Goal: Find specific page/section: Find specific page/section

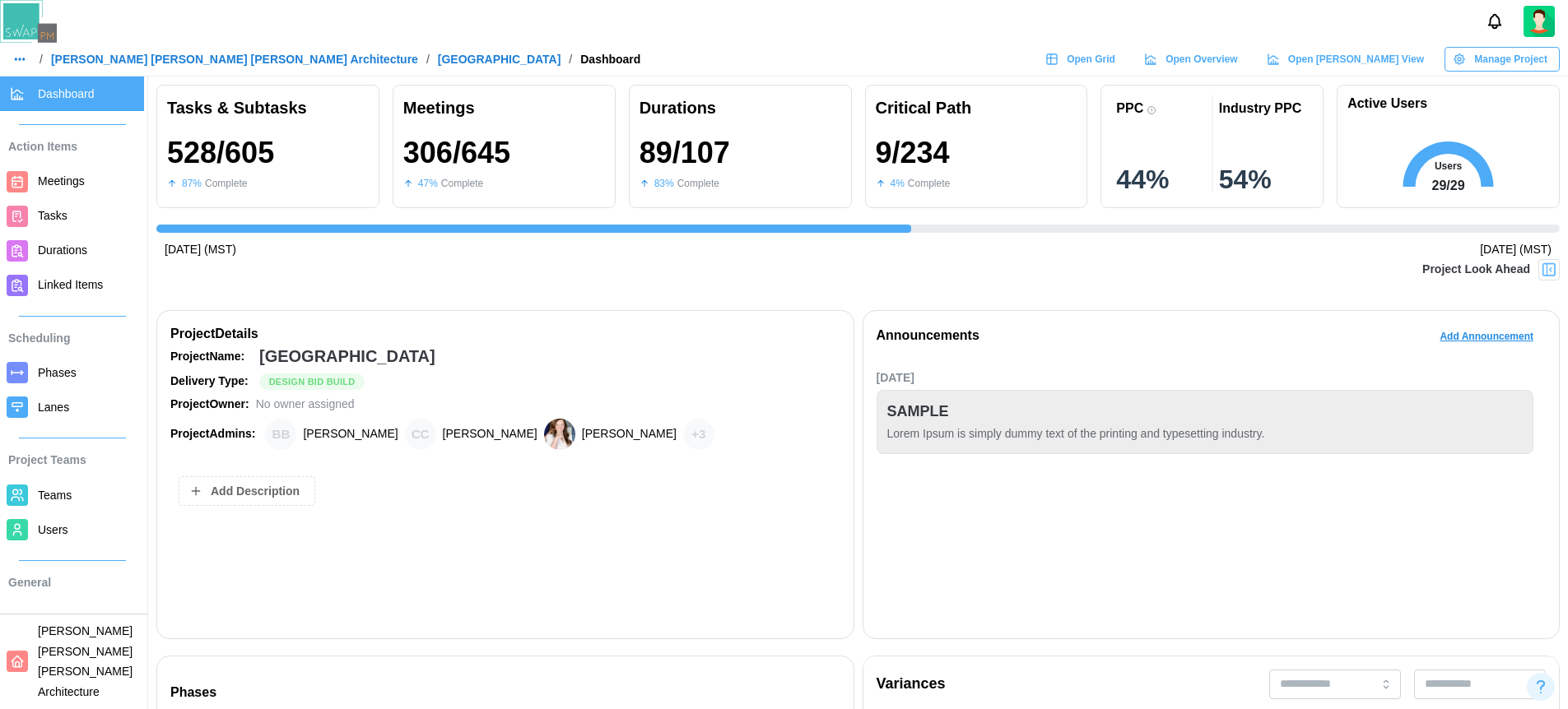
scroll to position [0, 15076]
click at [1554, 265] on img at bounding box center [1549, 270] width 16 height 16
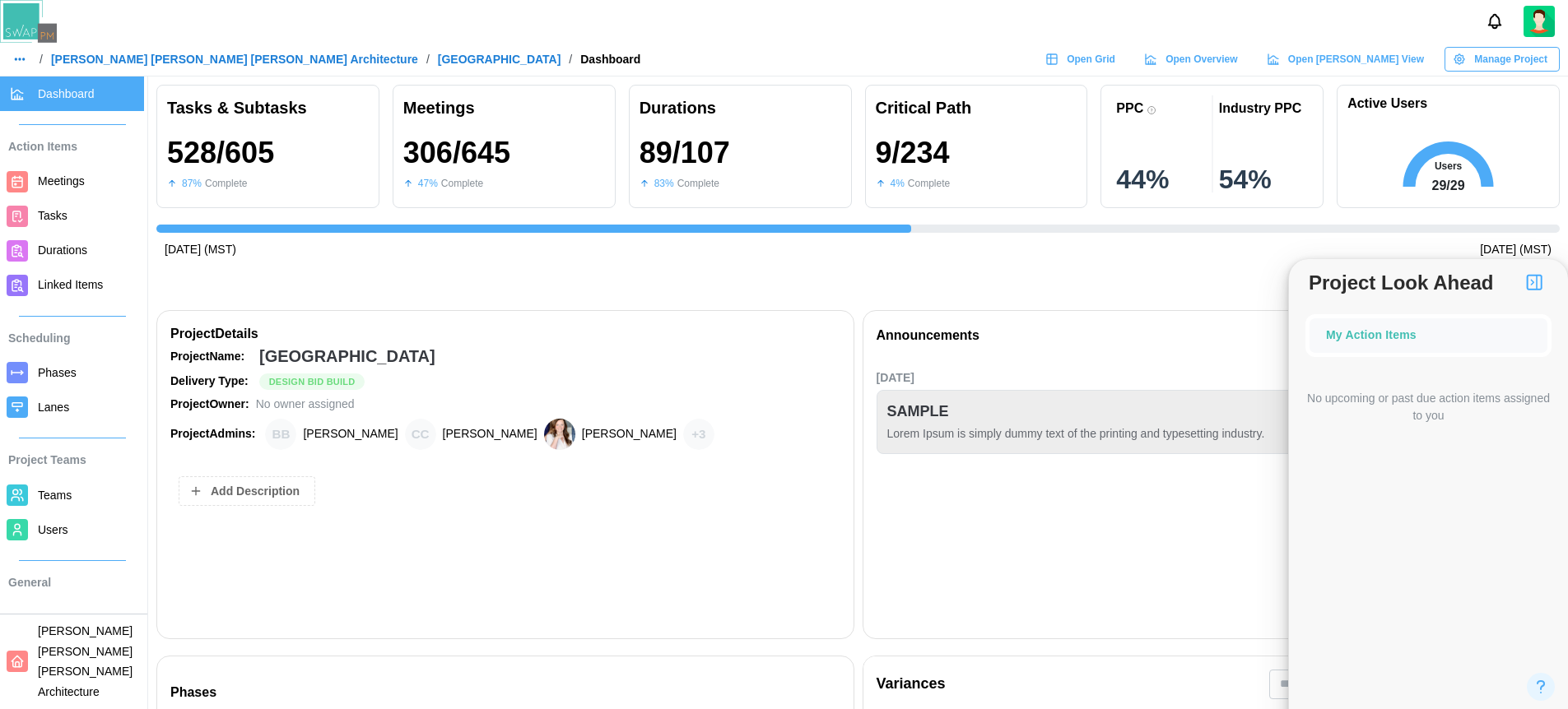
click at [1542, 285] on img "button" at bounding box center [1535, 283] width 20 height 20
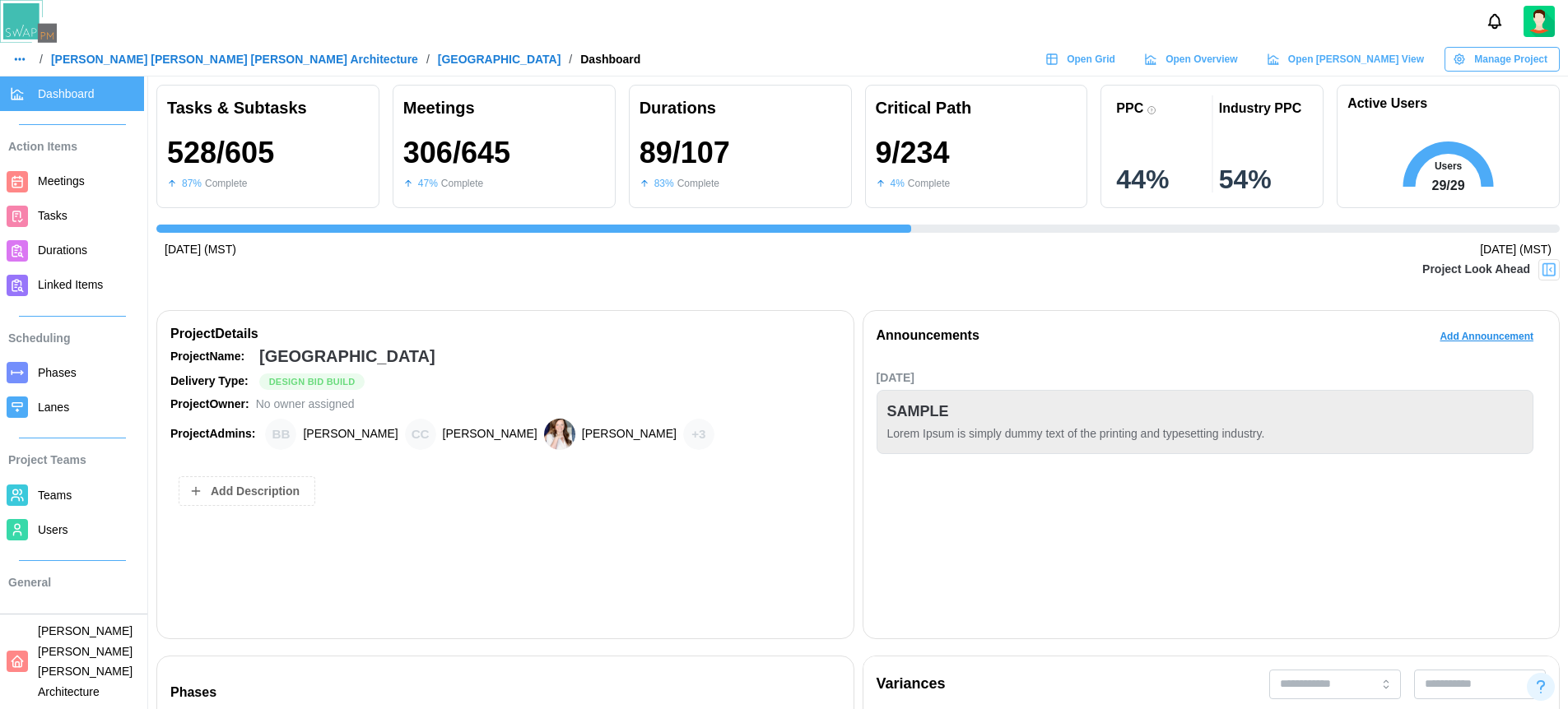
click at [1122, 349] on div "Announcements Add Announcement" at bounding box center [1211, 341] width 670 height 33
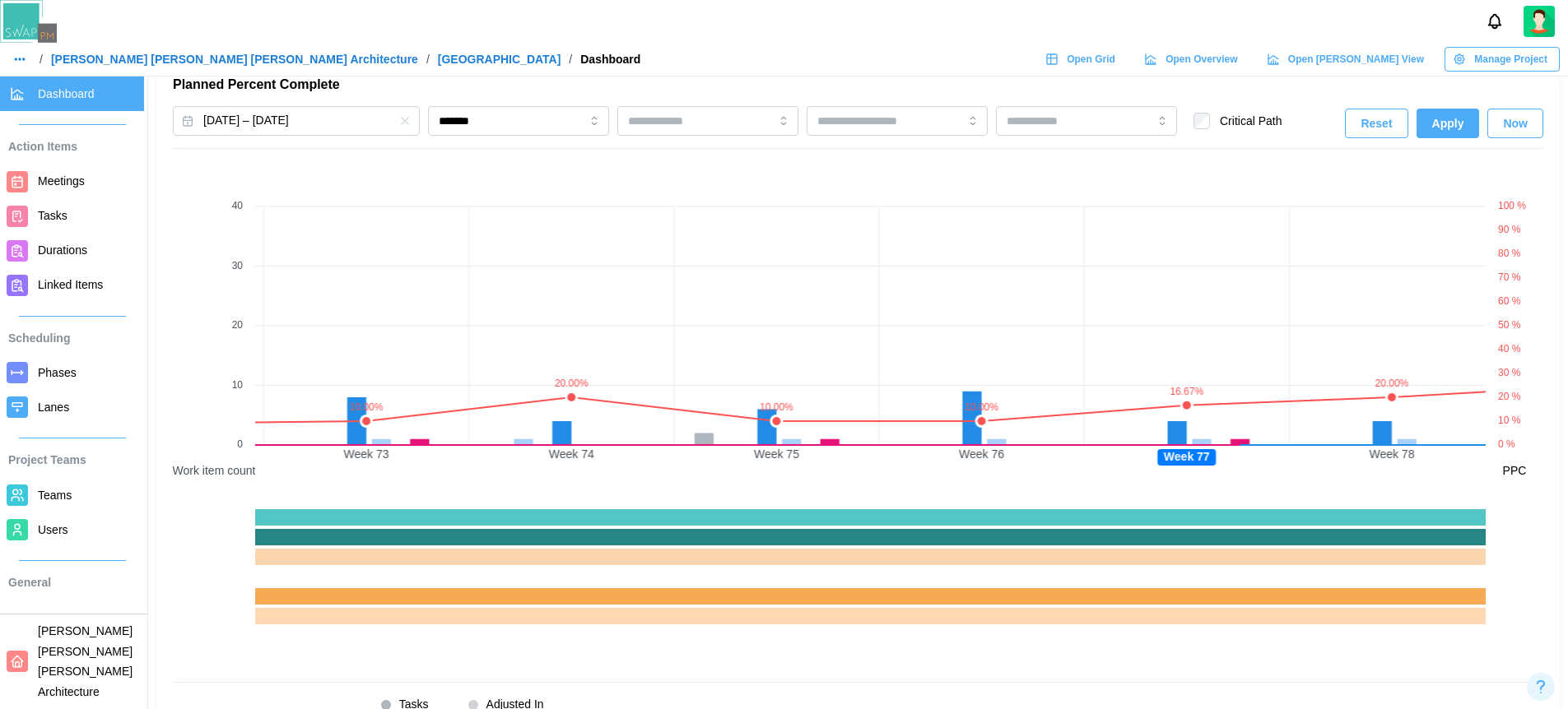
scroll to position [0, 13743]
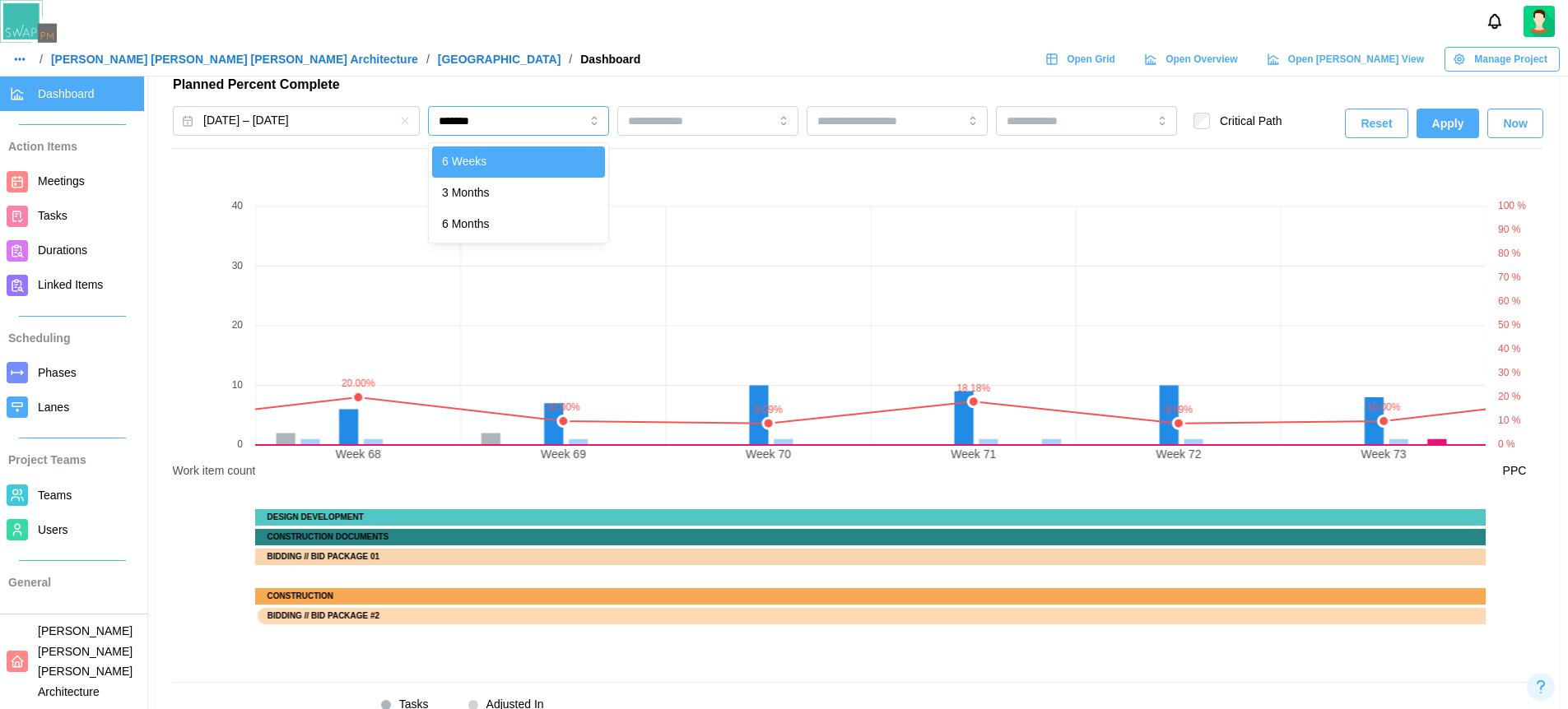
click at [528, 119] on input "*******" at bounding box center [519, 121] width 181 height 30
type input "********"
click at [1451, 125] on span "Apply" at bounding box center [1449, 123] width 33 height 28
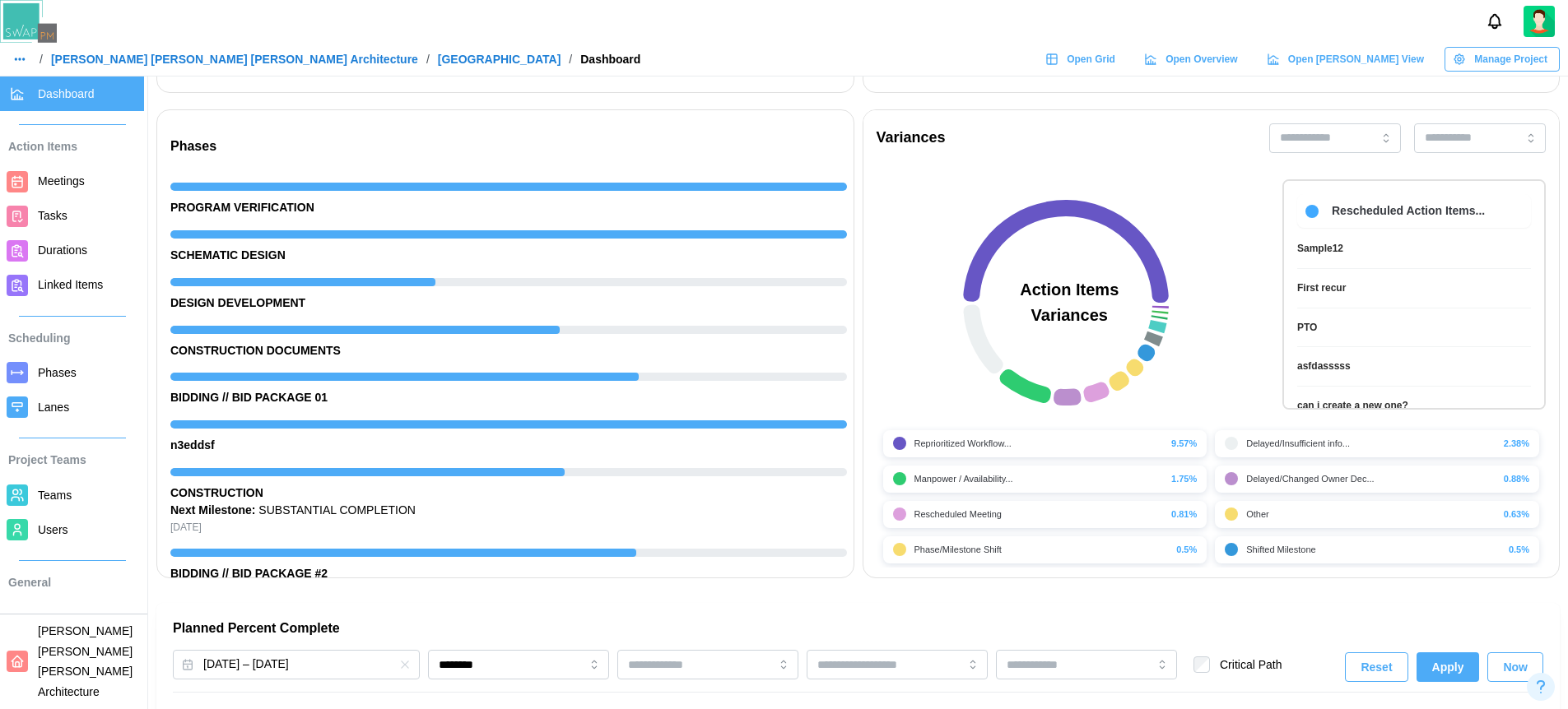
scroll to position [550, 0]
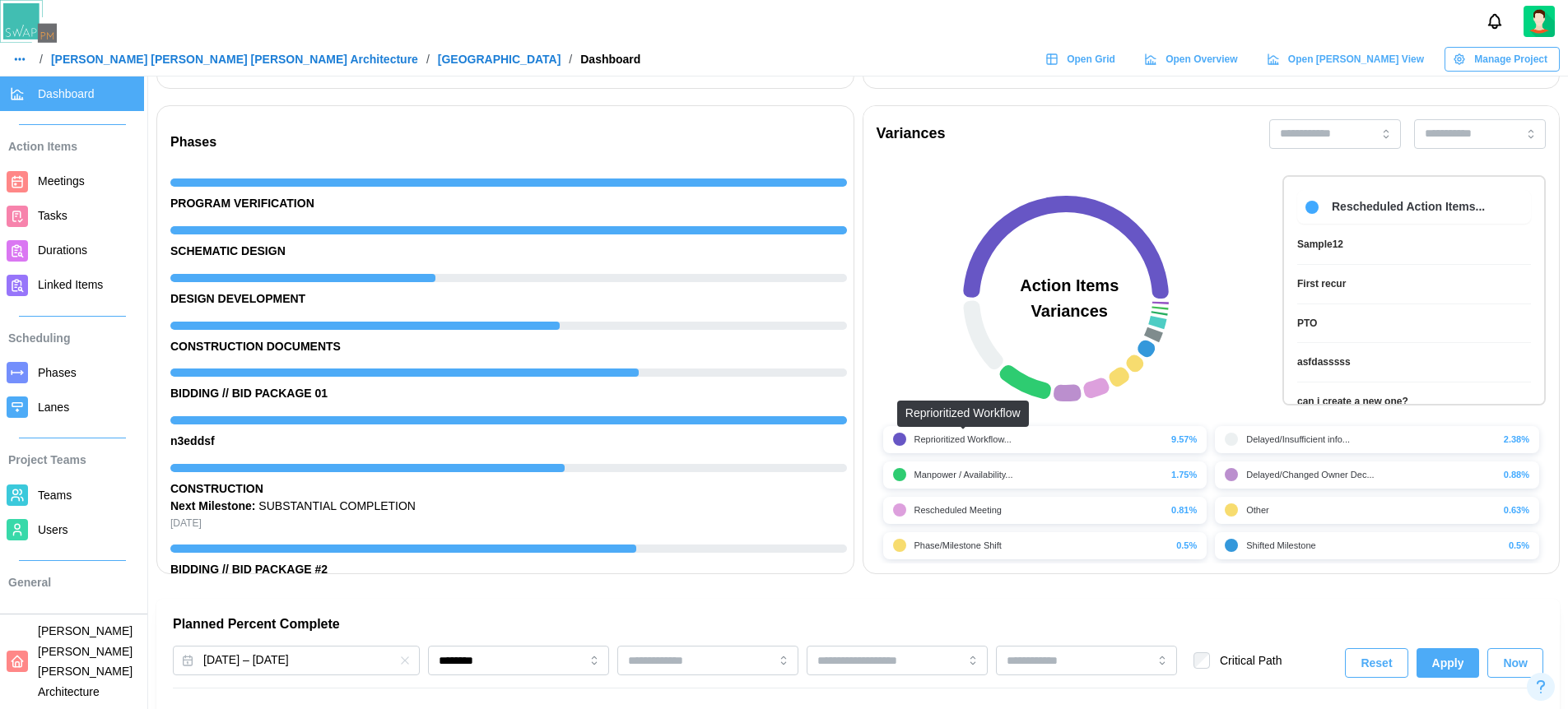
click at [937, 444] on div "Reprioritized Workflow..." at bounding box center [962, 439] width 97 height 14
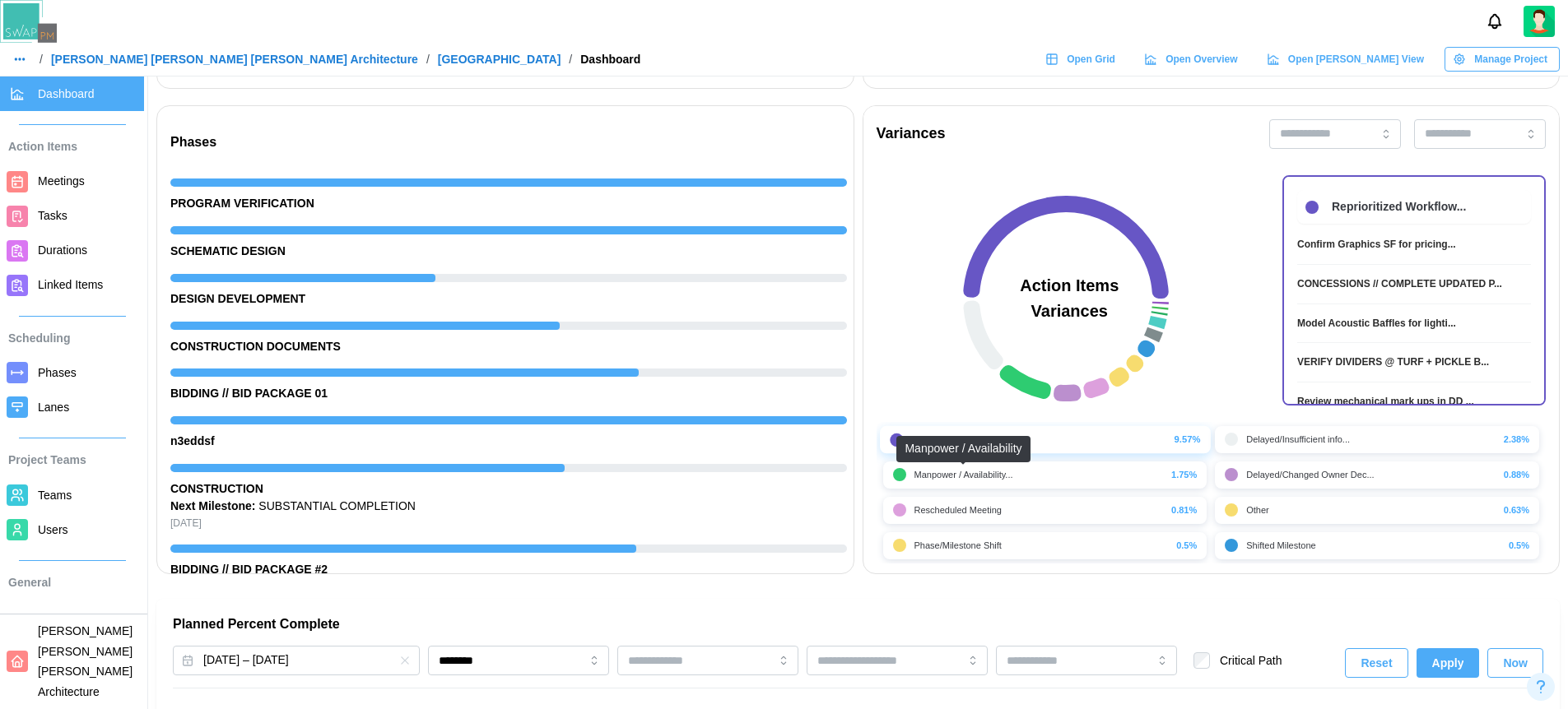
click at [942, 472] on div "Manpower / Availability..." at bounding box center [963, 474] width 99 height 14
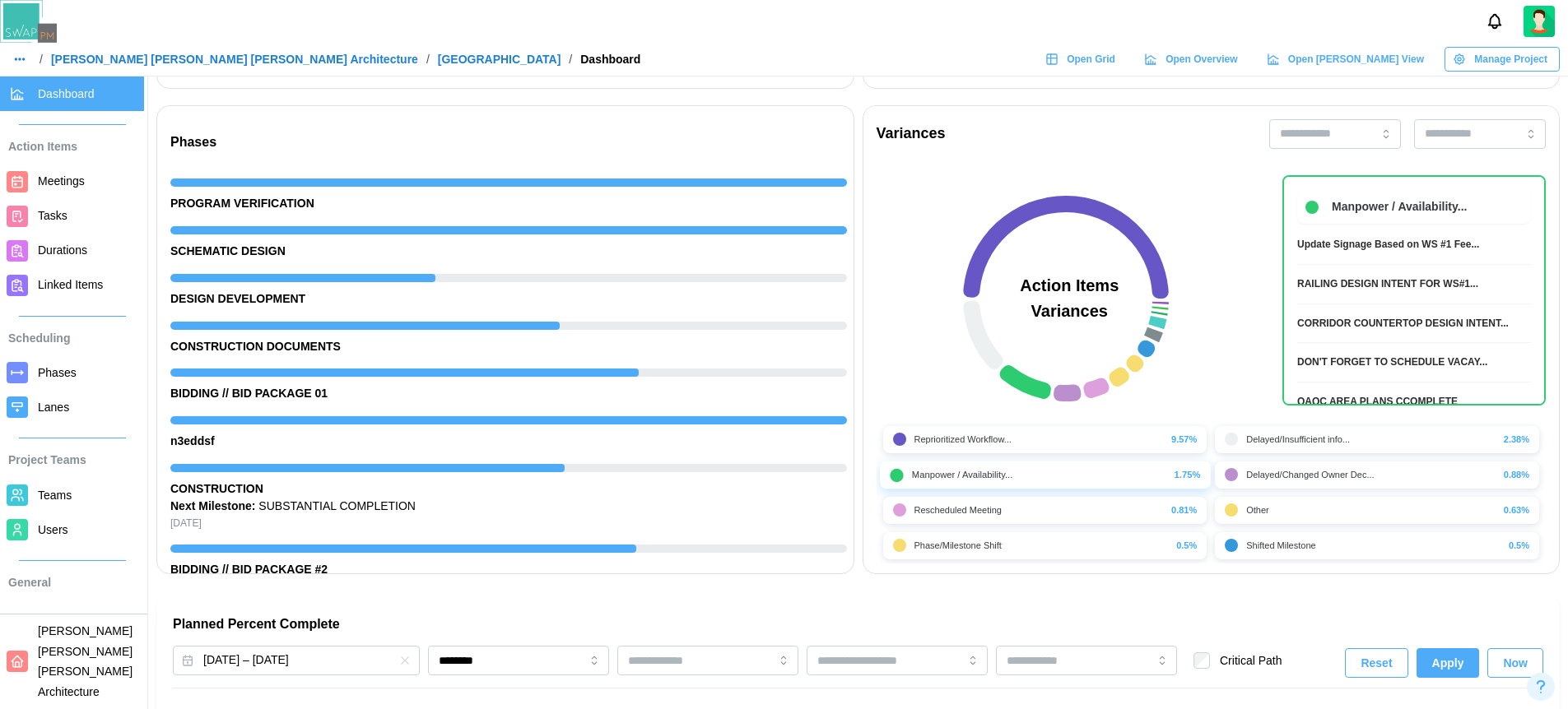
click at [939, 506] on div "Rescheduled Meeting" at bounding box center [958, 509] width 88 height 14
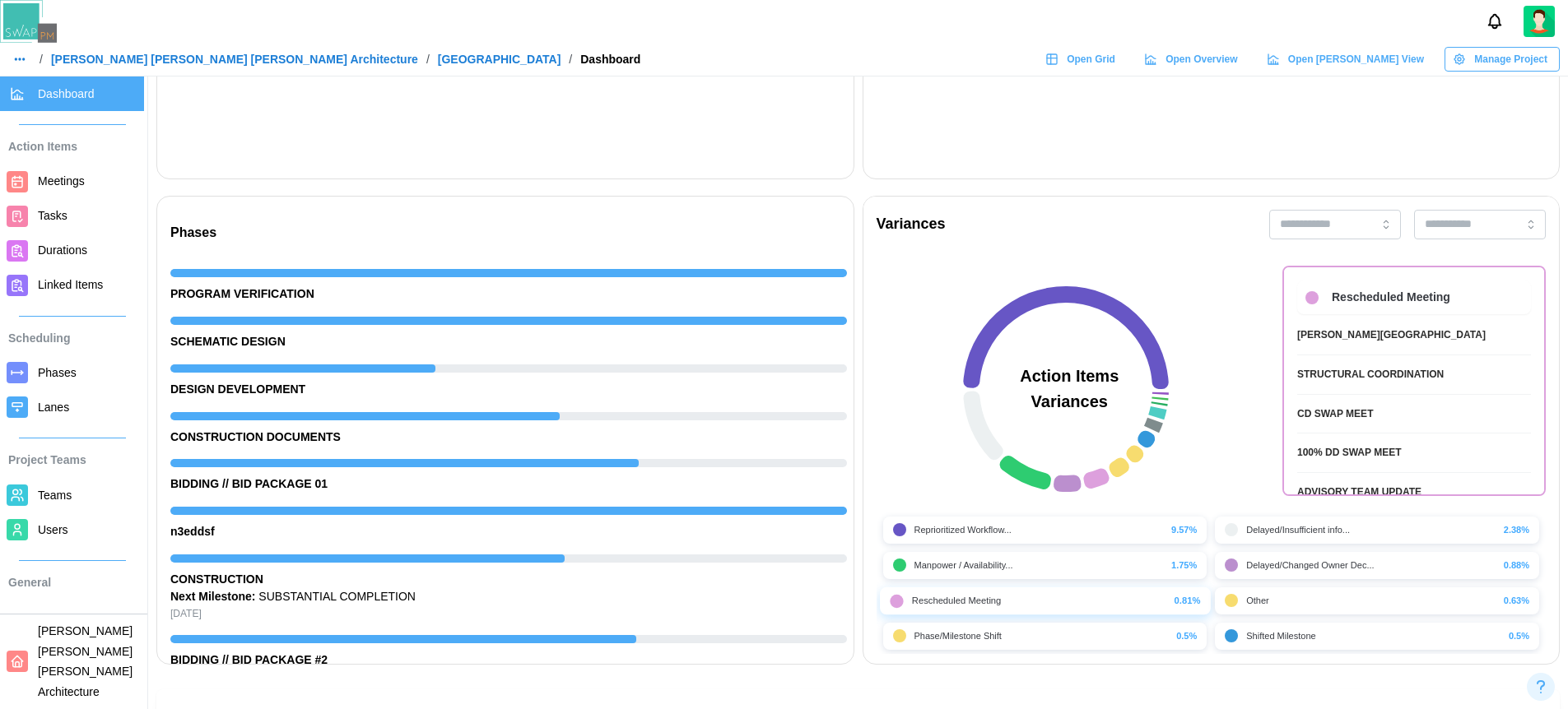
scroll to position [456, 0]
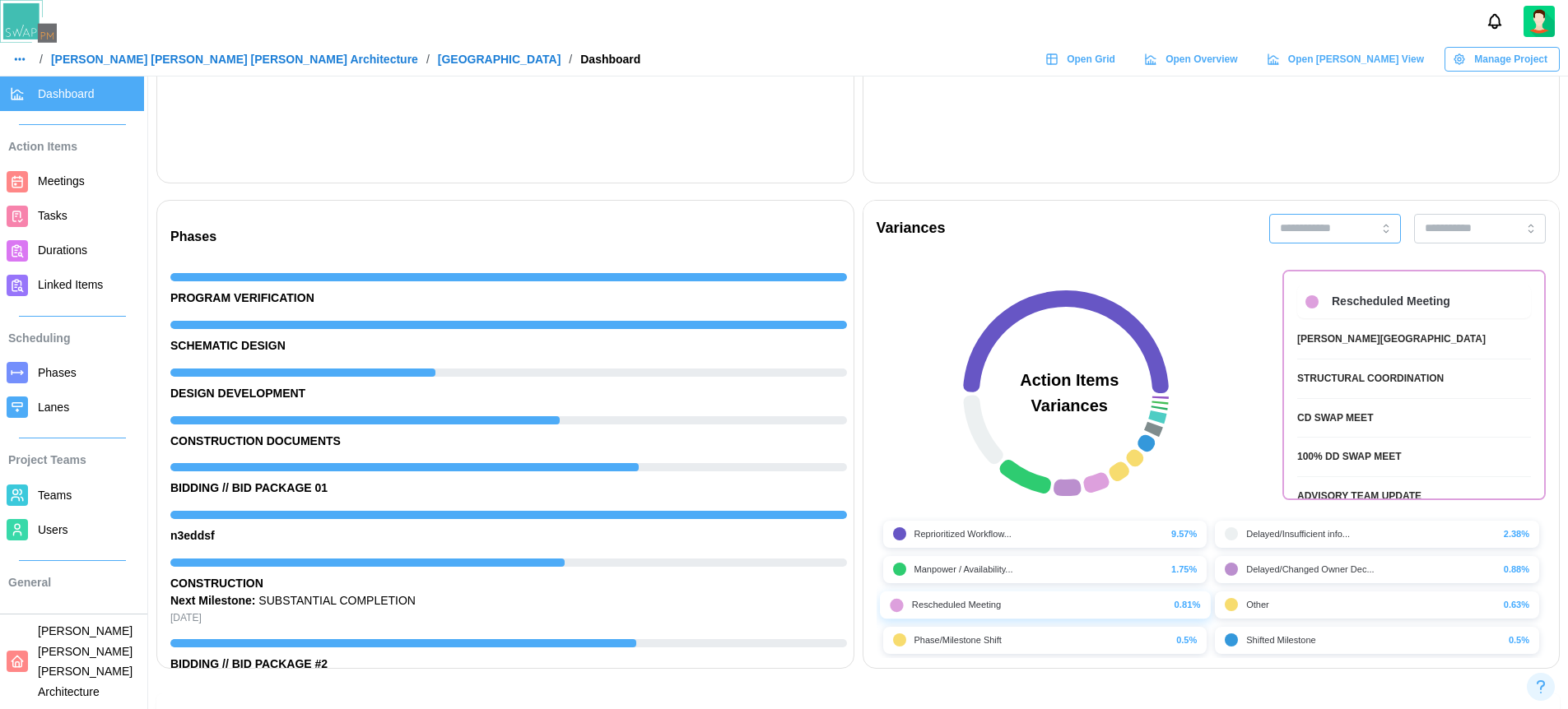
click at [1326, 214] on input "search" at bounding box center [1336, 229] width 132 height 30
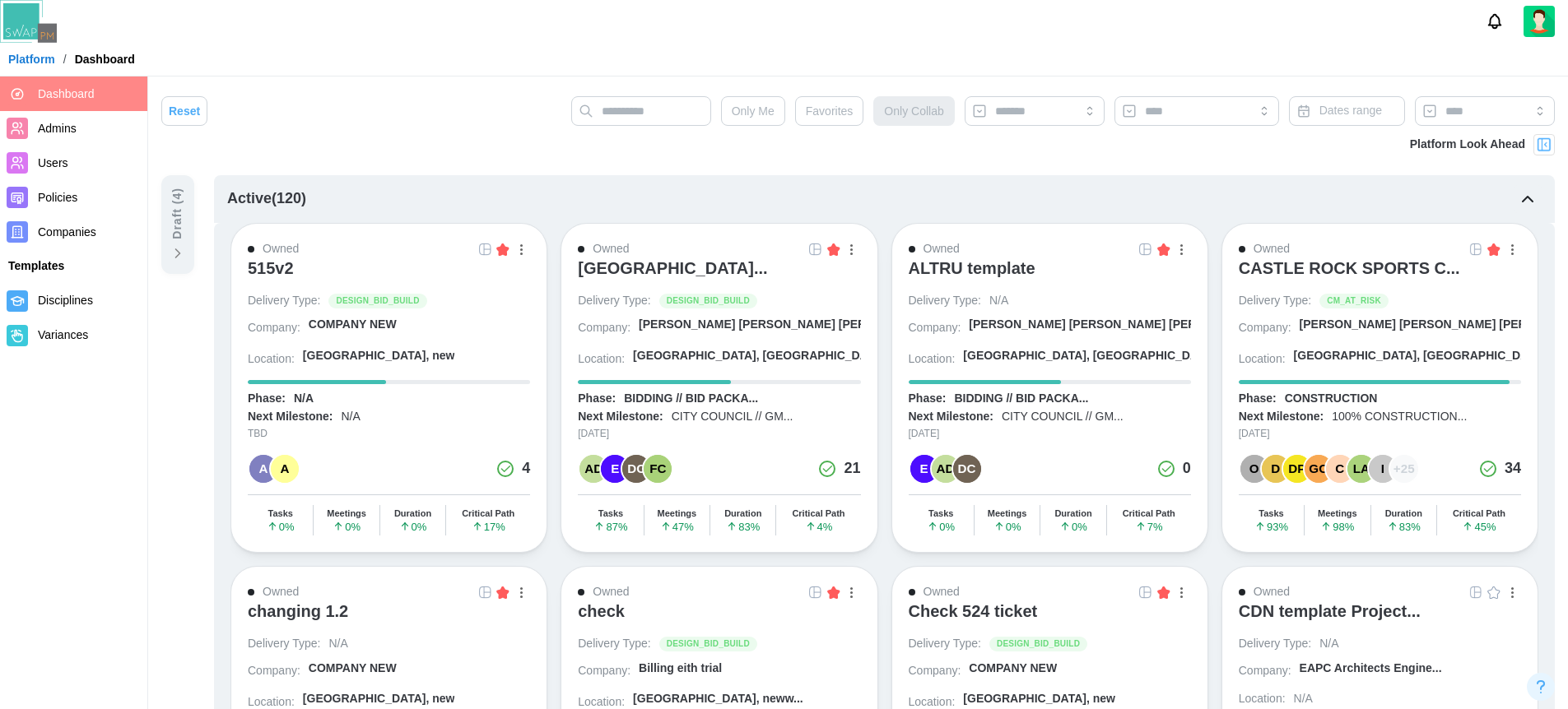
click at [1548, 143] on img at bounding box center [1545, 145] width 16 height 16
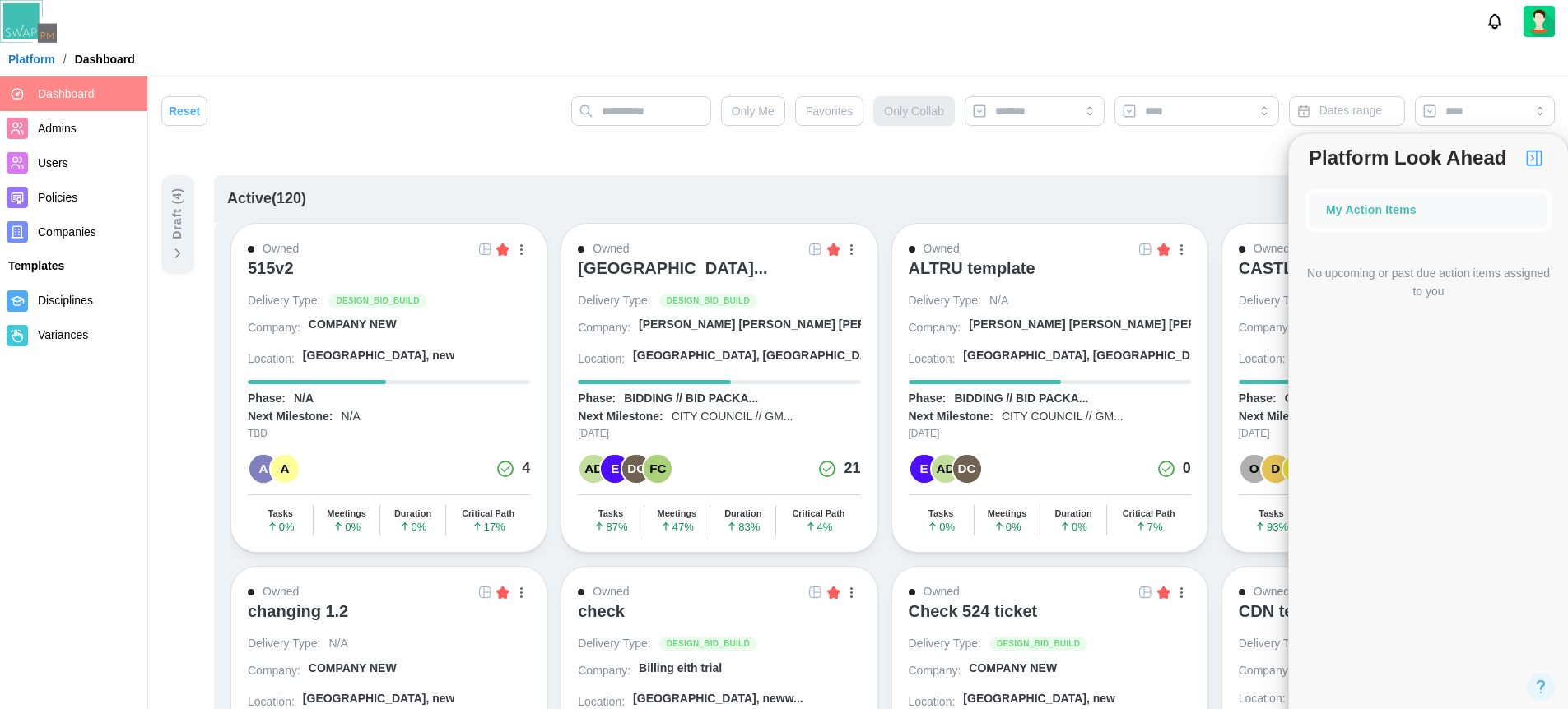
click at [1147, 157] on div "Platform Look Ahead" at bounding box center [859, 154] width 1394 height 42
click at [1204, 12] on div at bounding box center [784, 21] width 1568 height 42
click at [1528, 162] on img "button" at bounding box center [1535, 158] width 20 height 20
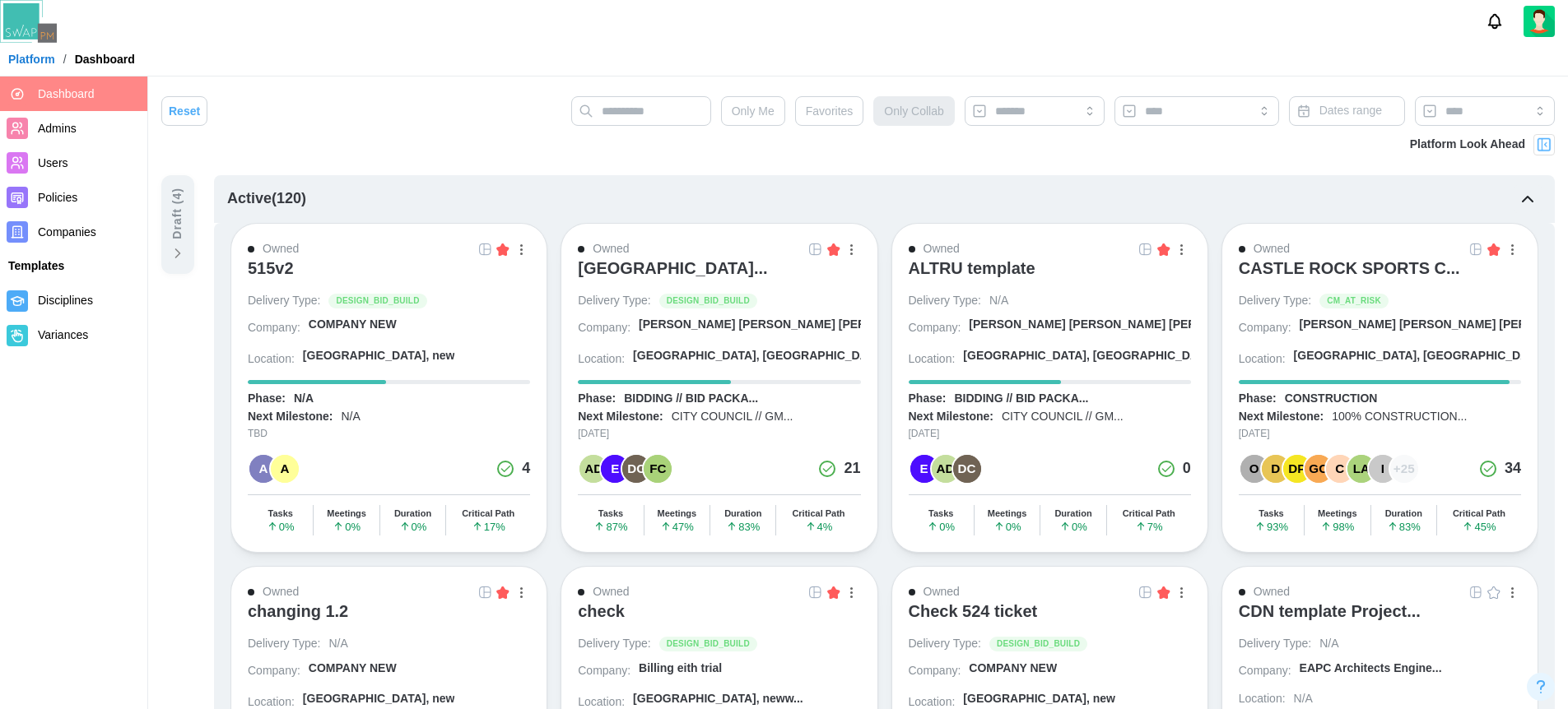
click at [712, 283] on div "[GEOGRAPHIC_DATA]..." at bounding box center [672, 272] width 190 height 28
click at [1548, 145] on img at bounding box center [1545, 145] width 16 height 16
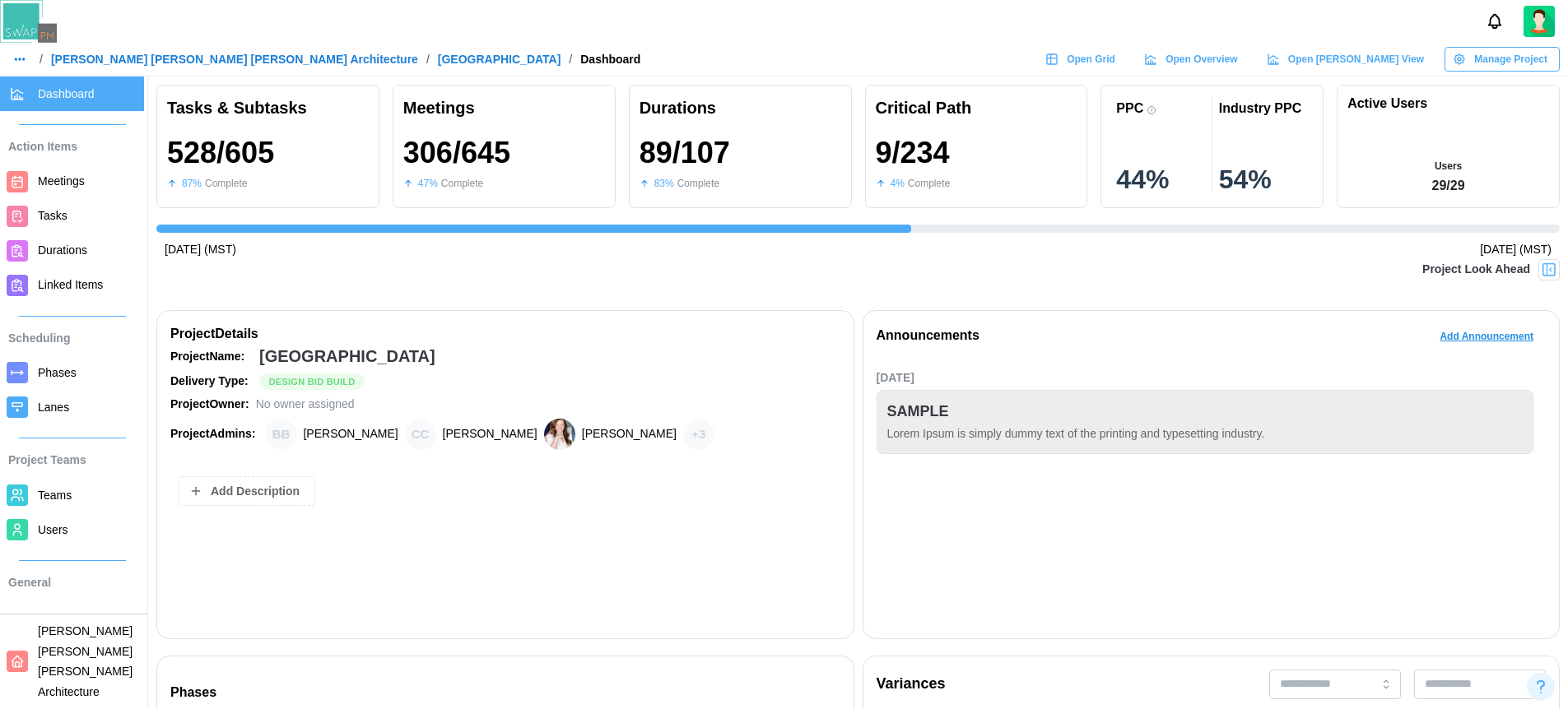
scroll to position [0, 15076]
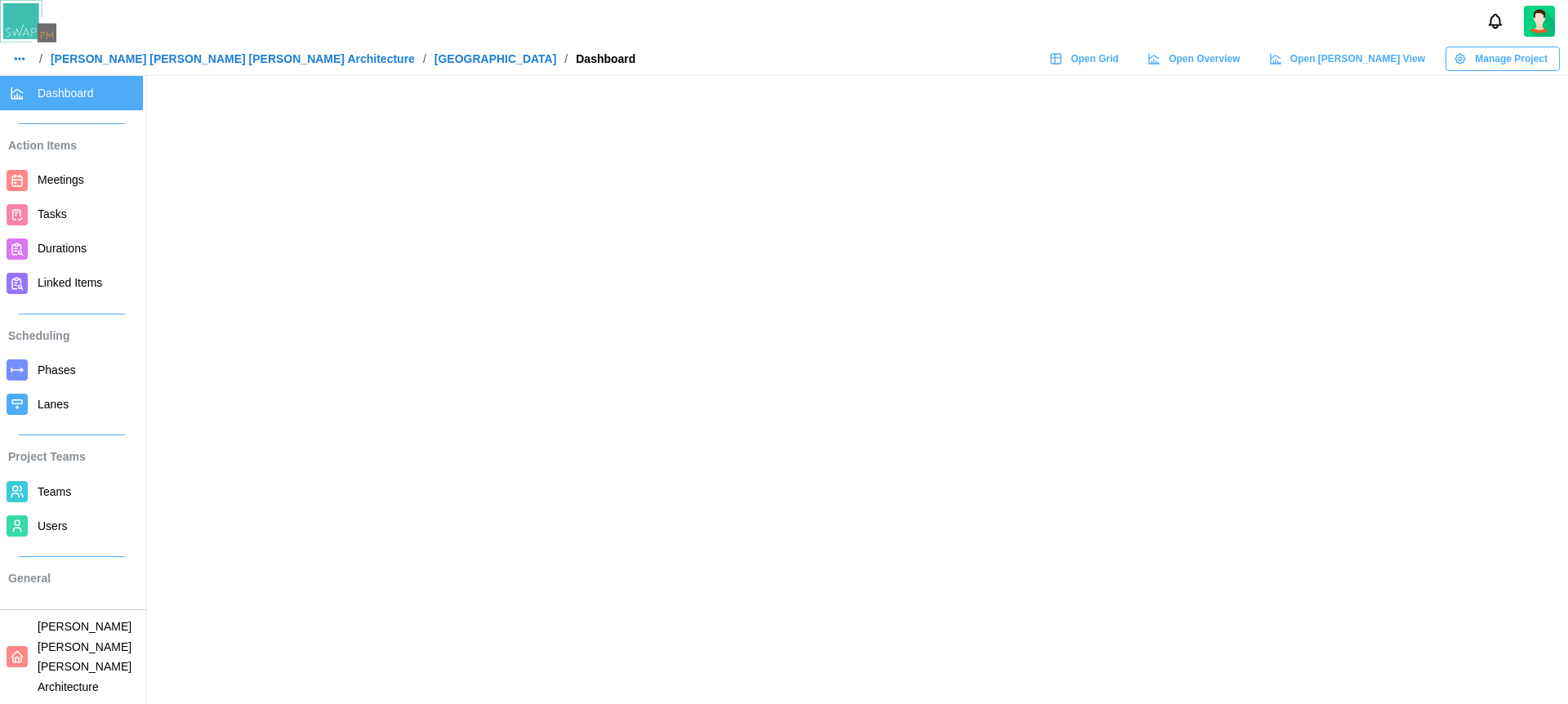
click at [910, 47] on div "/ [PERSON_NAME] [PERSON_NAME] [PERSON_NAME] Architecture / ALTRU SPORTS COMPLEX…" at bounding box center [784, 58] width 1568 height 24
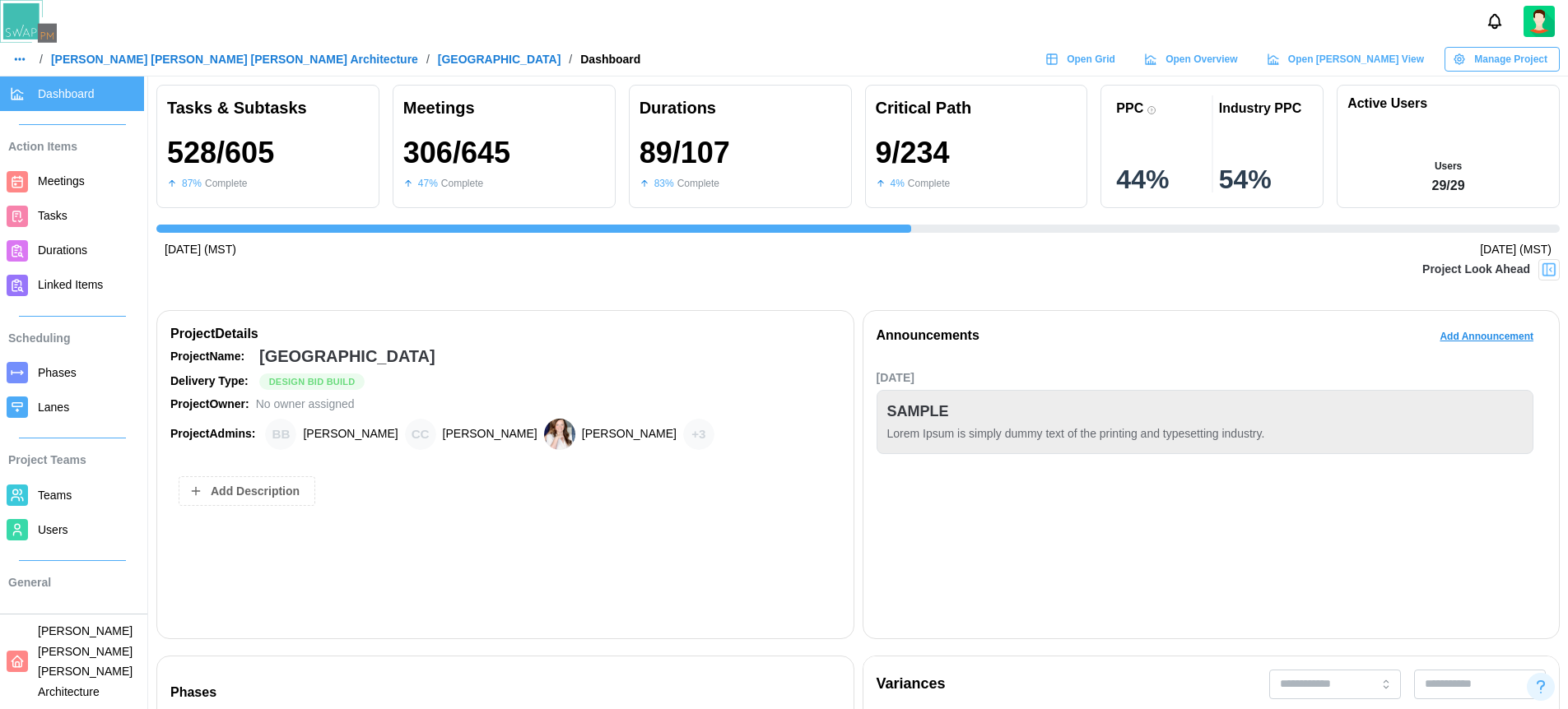
scroll to position [0, 15076]
